Goal: Navigation & Orientation: Find specific page/section

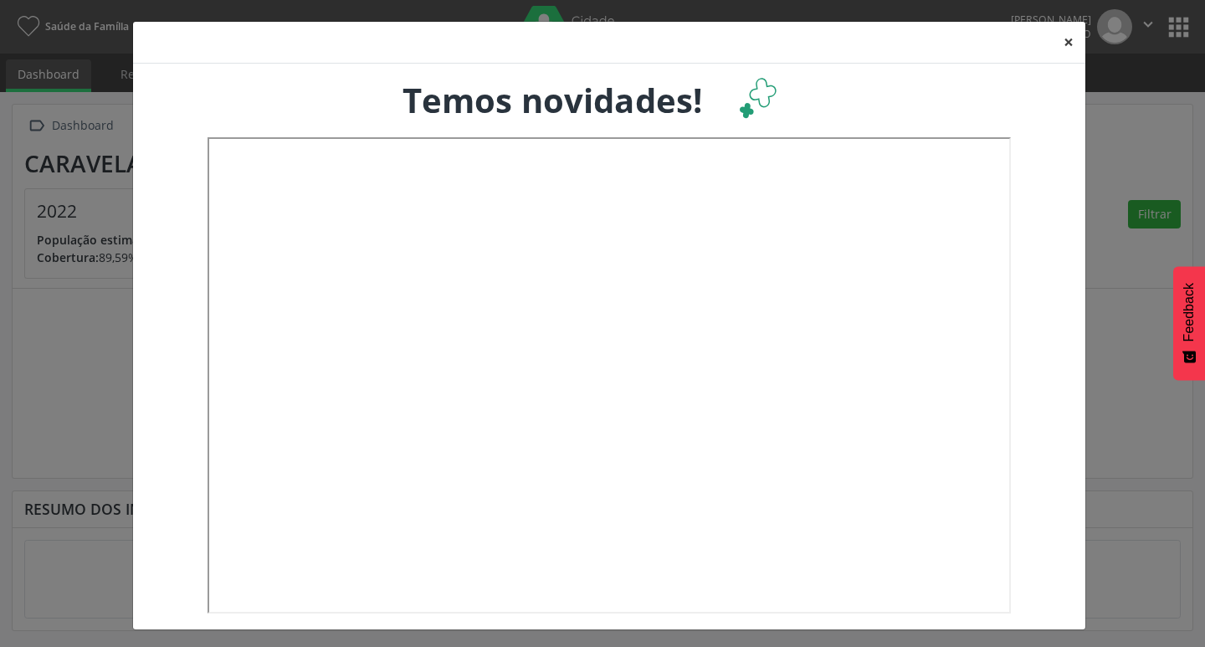
click at [1058, 38] on button "×" at bounding box center [1068, 42] width 33 height 41
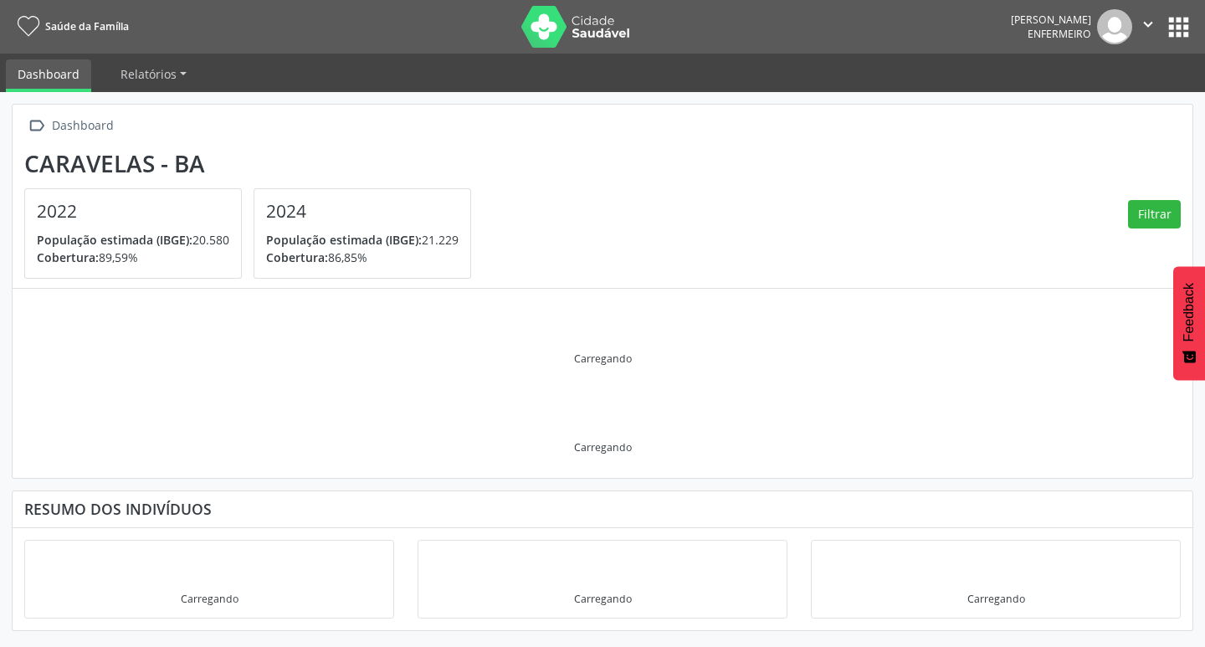
click at [1175, 28] on button "apps" at bounding box center [1178, 27] width 29 height 29
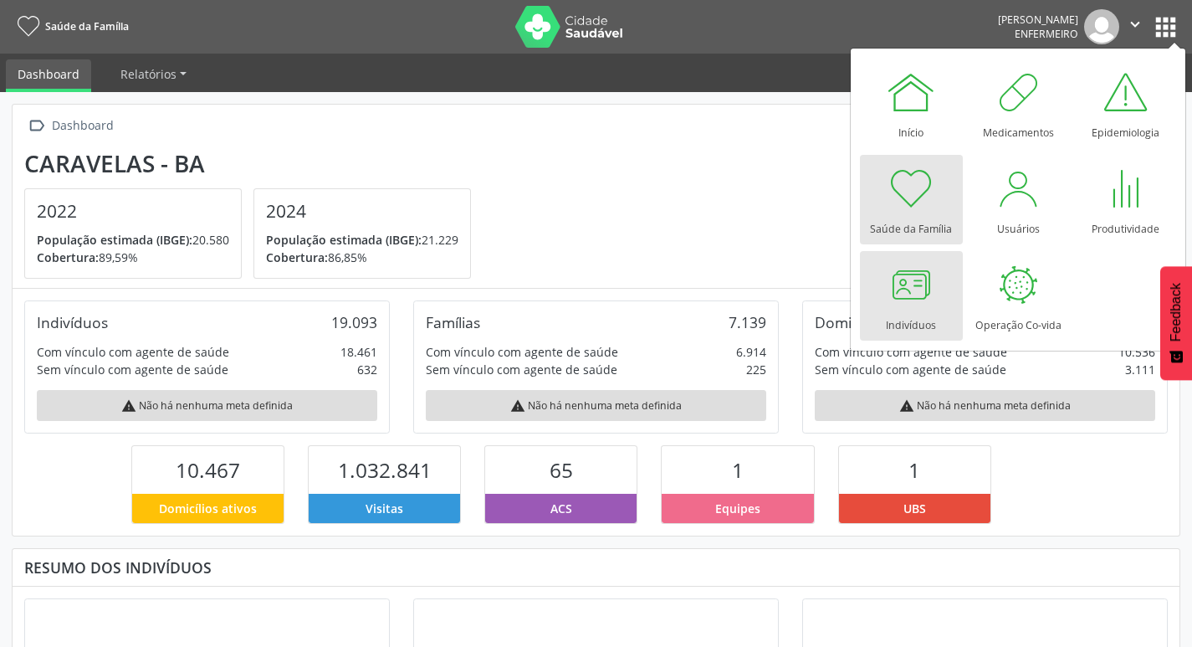
click at [927, 301] on div at bounding box center [911, 284] width 50 height 50
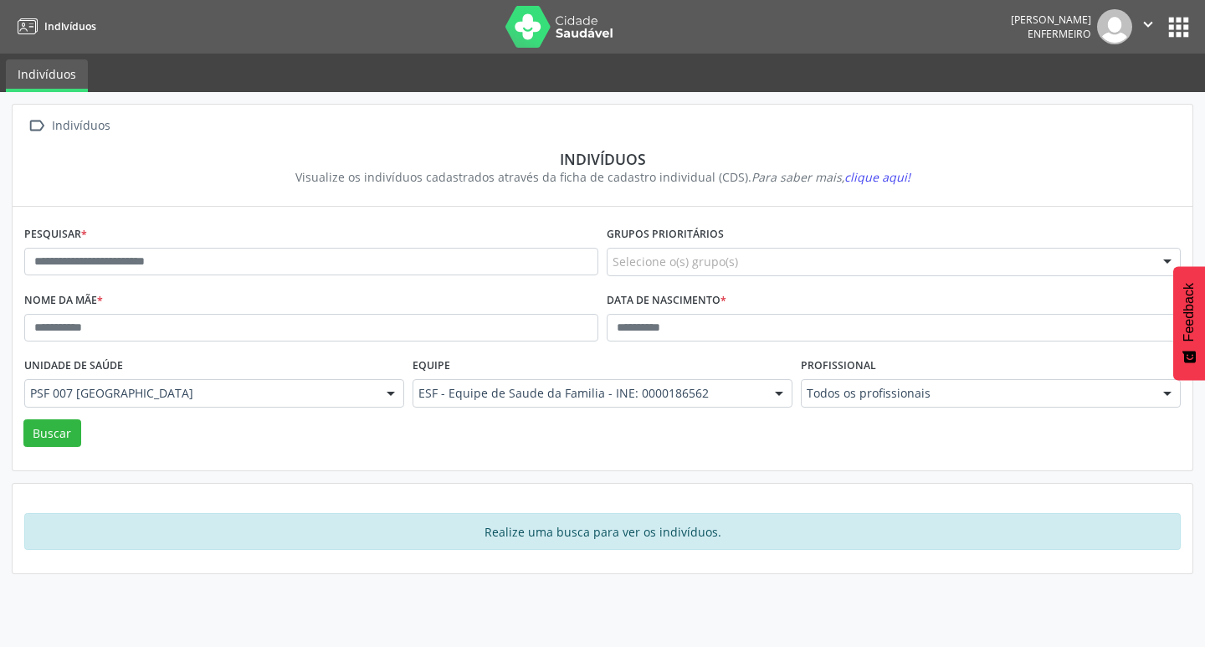
click at [1186, 21] on button "apps" at bounding box center [1178, 27] width 29 height 29
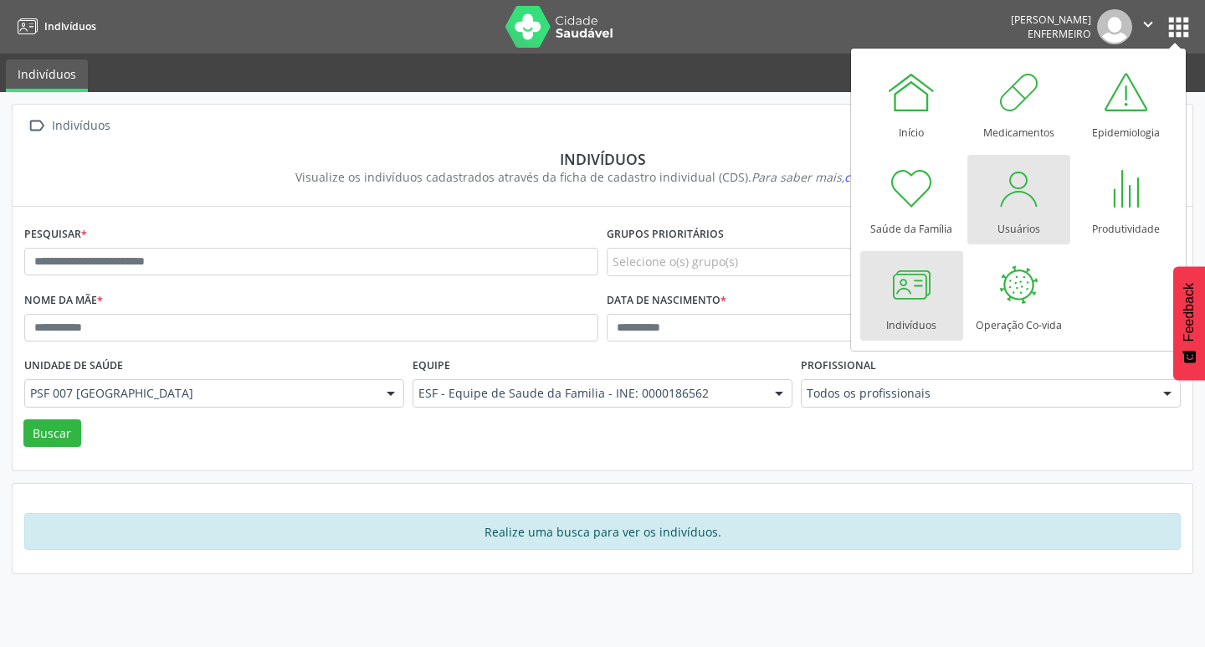
click at [1022, 187] on div at bounding box center [1018, 188] width 50 height 50
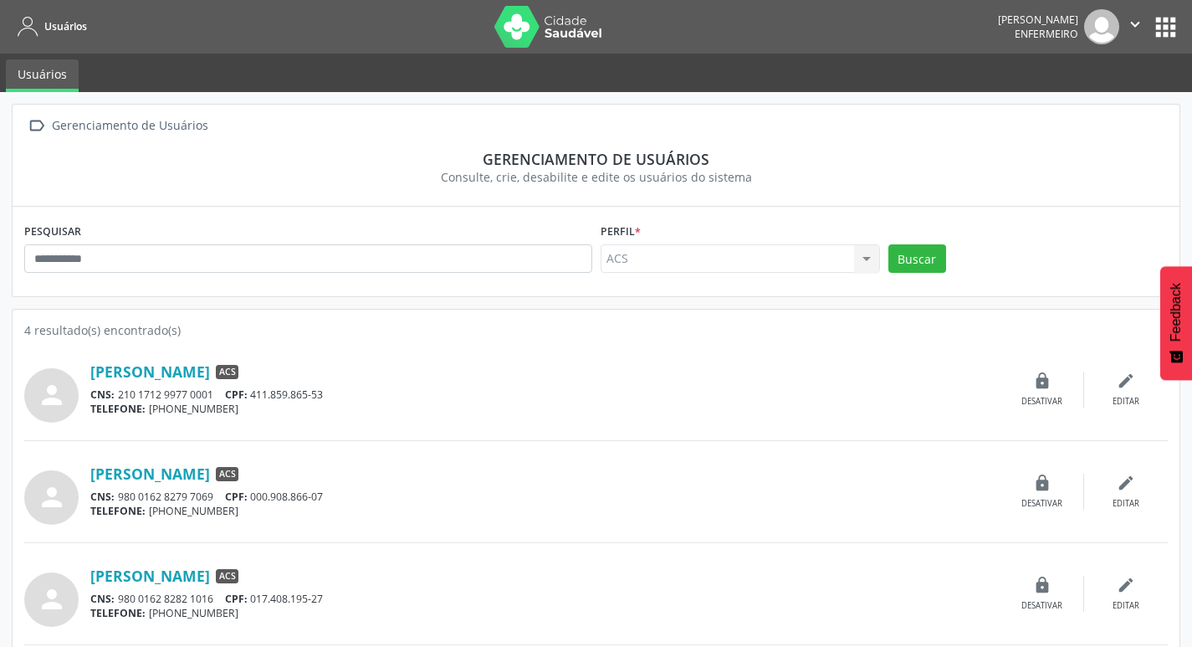
click at [1179, 19] on button "apps" at bounding box center [1165, 27] width 29 height 29
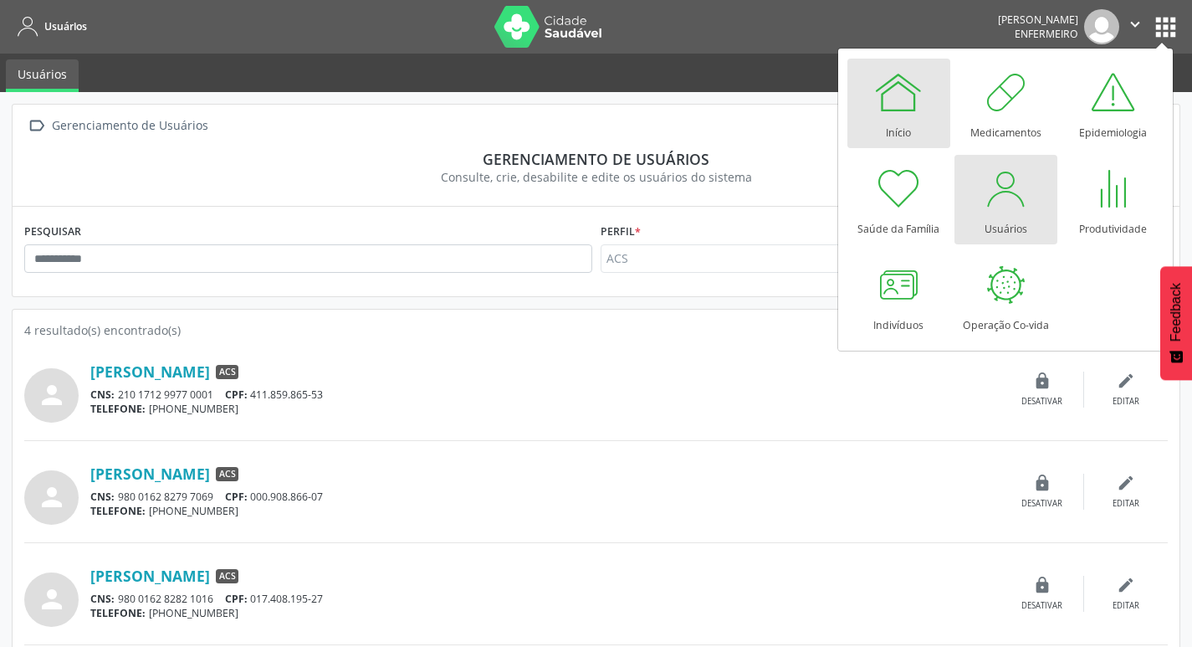
click at [896, 95] on div at bounding box center [898, 92] width 50 height 50
